Goal: Transaction & Acquisition: Obtain resource

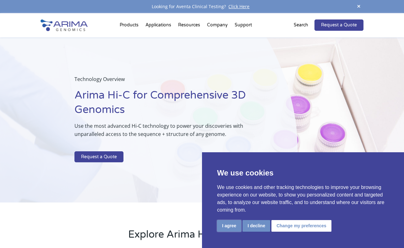
click at [234, 227] on button "I agree" at bounding box center [229, 226] width 24 height 12
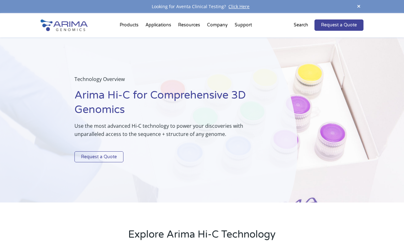
click at [111, 156] on link "Request a Quote" at bounding box center [98, 156] width 49 height 11
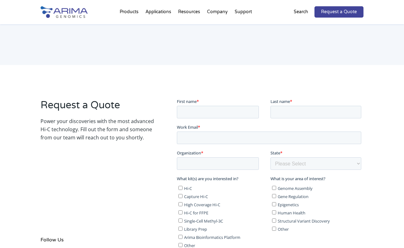
scroll to position [34, 0]
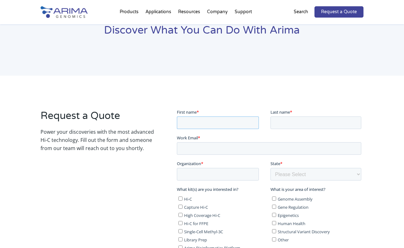
click at [196, 118] on input "First name *" at bounding box center [218, 122] width 82 height 13
type input "HONGYUE"
click at [281, 123] on input "Last name *" at bounding box center [315, 122] width 91 height 13
type input "z"
type input "Zhou"
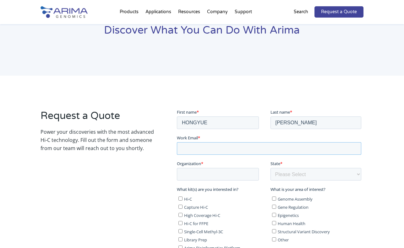
click at [224, 148] on input "Work Email *" at bounding box center [269, 148] width 184 height 13
type input "hongyue.zhou@yale.edu"
click at [220, 176] on input "Organization *" at bounding box center [218, 174] width 82 height 13
type input "YALE UNIVERSITY"
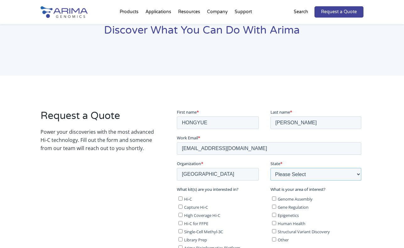
click at [304, 179] on select "Please Select Other/Non-US Alabama Alaska Arizona Arkansas California Colorado …" at bounding box center [315, 174] width 91 height 13
select select "Connecticut"
click at [270, 168] on select "Please Select Other/Non-US Alabama Alaska Arizona Arkansas California Colorado …" at bounding box center [315, 174] width 91 height 13
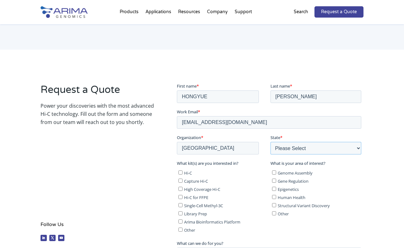
scroll to position [81, 0]
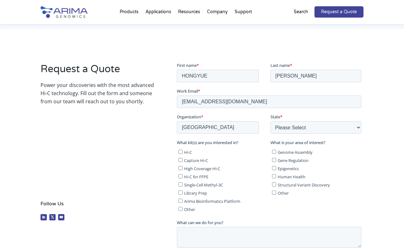
click at [179, 152] on input "Hi-C" at bounding box center [180, 152] width 4 height 4
checkbox input "true"
click at [180, 159] on input "Capture Hi-C" at bounding box center [180, 160] width 4 height 4
checkbox input "true"
click at [180, 168] on input "High Coverage Hi-C" at bounding box center [180, 168] width 4 height 4
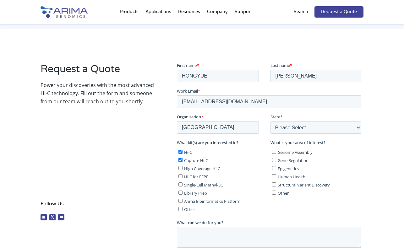
checkbox input "true"
click at [181, 176] on input "Hi-C for FFPE" at bounding box center [180, 176] width 4 height 4
checkbox input "true"
click at [182, 187] on label "Single-Cell Methyl-3C" at bounding box center [223, 184] width 90 height 6
click at [182, 186] on input "Single-Cell Methyl-3C" at bounding box center [180, 184] width 4 height 4
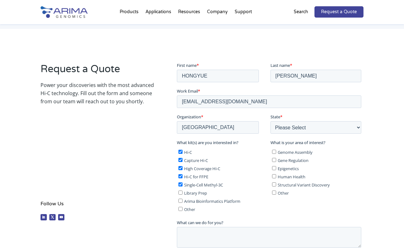
checkbox input "true"
click at [181, 193] on input "Library Prep" at bounding box center [180, 192] width 4 height 4
checkbox input "true"
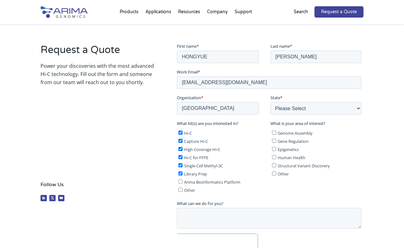
scroll to position [106, 0]
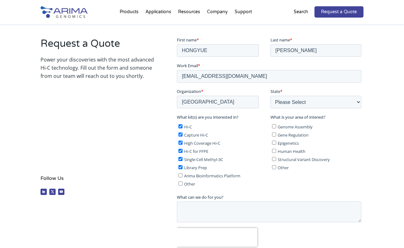
click at [180, 176] on input "Arima Bioinformatics Platform" at bounding box center [180, 175] width 4 height 4
checkbox input "true"
click at [193, 207] on textarea "What can we do for you?" at bounding box center [269, 211] width 184 height 21
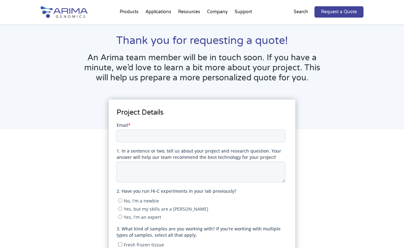
scroll to position [22, 0]
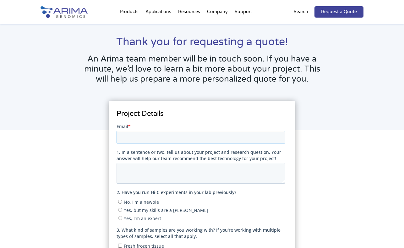
click at [166, 134] on input "Email *" at bounding box center [200, 137] width 169 height 13
type input "hongyue.zhou@yale.edu"
click at [165, 172] on textarea "1. In a sentence or two, tell us about your project and research question. Your…" at bounding box center [200, 173] width 169 height 21
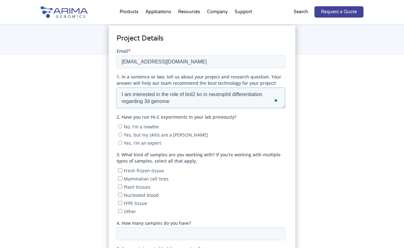
scroll to position [101, 0]
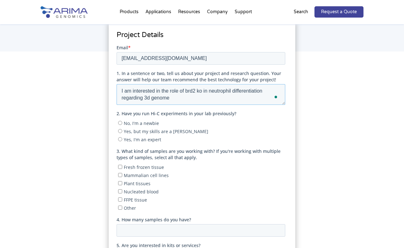
type textarea "I am interested in the role of brd2 ko in neutrophil differentiation regarding …"
click at [137, 124] on span "No, I'm a newbie" at bounding box center [140, 123] width 35 height 6
click at [122, 124] on input "No, I'm a newbie" at bounding box center [120, 123] width 4 height 4
radio input "true"
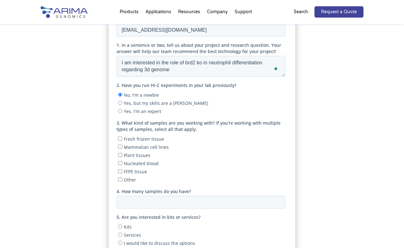
scroll to position [130, 0]
click at [119, 145] on input "Mammalian cell lines" at bounding box center [120, 146] width 4 height 4
checkbox input "true"
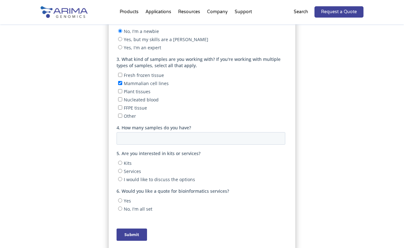
scroll to position [193, 0]
click at [132, 137] on input "4. How many samples do you have?" at bounding box center [200, 138] width 169 height 13
click at [277, 135] on input "1" at bounding box center [200, 138] width 169 height 13
click at [277, 135] on input "2" at bounding box center [200, 138] width 169 height 13
click at [277, 135] on input "3" at bounding box center [200, 138] width 169 height 13
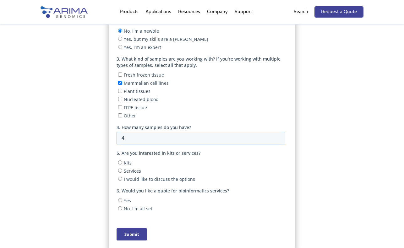
type input "4"
click at [277, 135] on input "4" at bounding box center [200, 138] width 169 height 13
click at [121, 177] on input "I would like to discuss the options" at bounding box center [120, 179] width 4 height 4
radio input "true"
click at [120, 198] on input "Yes" at bounding box center [120, 200] width 4 height 4
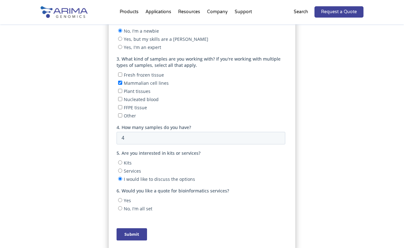
radio input "true"
click at [132, 233] on input "Submit" at bounding box center [131, 234] width 30 height 12
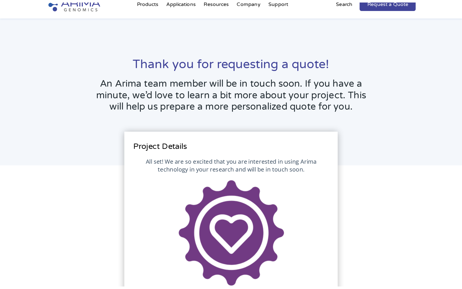
scroll to position [0, 0]
